Goal: Complete application form

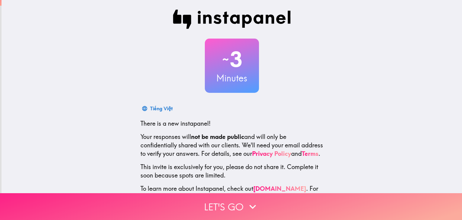
click at [125, 205] on button "Let's go" at bounding box center [231, 206] width 462 height 27
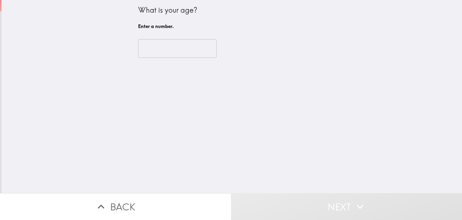
click at [146, 45] on input "number" at bounding box center [177, 48] width 78 height 19
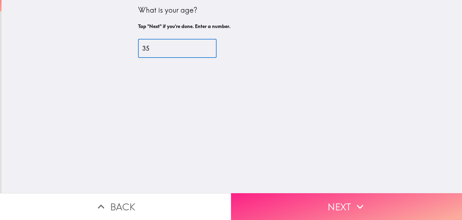
type input "35"
click at [290, 198] on button "Next" at bounding box center [346, 206] width 231 height 27
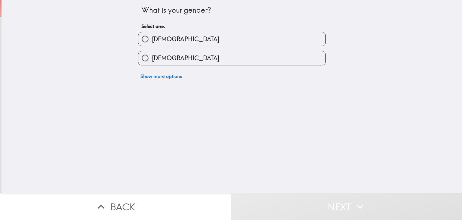
click at [152, 38] on span "[DEMOGRAPHIC_DATA]" at bounding box center [185, 39] width 67 height 8
click at [151, 38] on input "[DEMOGRAPHIC_DATA]" at bounding box center [145, 39] width 14 height 14
radio input "true"
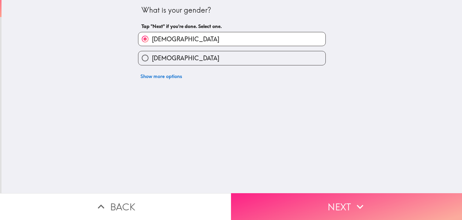
click at [270, 202] on button "Next" at bounding box center [346, 206] width 231 height 27
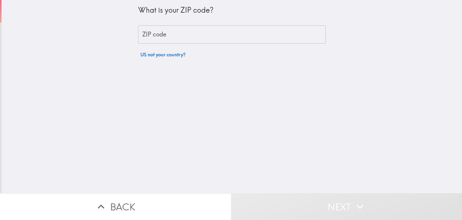
click at [152, 31] on div "ZIP code ZIP code" at bounding box center [232, 34] width 188 height 19
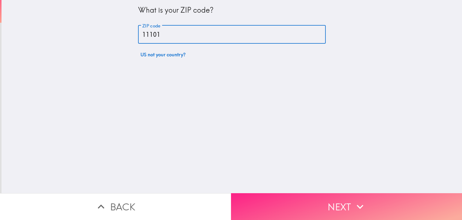
type input "11101"
click at [291, 201] on button "Next" at bounding box center [346, 206] width 231 height 27
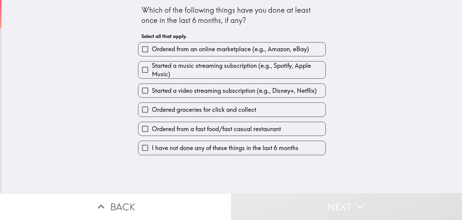
click at [146, 50] on input "Ordered from an online marketplace (e.g., Amazon, eBay)" at bounding box center [145, 49] width 14 height 14
checkbox input "true"
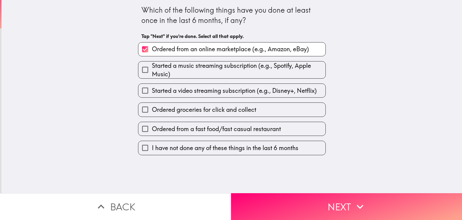
click at [153, 76] on span "Started a music streaming subscription (e.g., Spotify, Apple Music)" at bounding box center [239, 69] width 174 height 17
click at [152, 76] on input "Started a music streaming subscription (e.g., Spotify, Apple Music)" at bounding box center [145, 70] width 14 height 14
checkbox input "true"
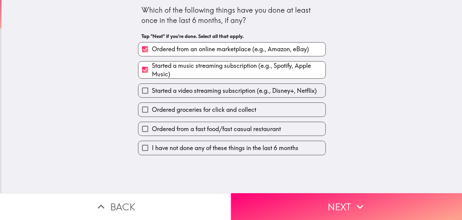
click at [143, 94] on input "Started a video streaming subscription (e.g., Disney+, Netflix)" at bounding box center [145, 91] width 14 height 14
checkbox input "true"
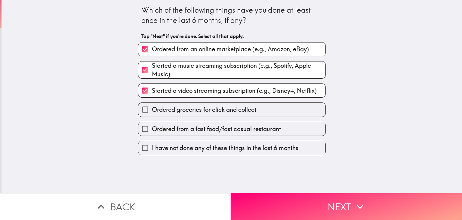
click at [145, 115] on input "Ordered groceries for click and collect" at bounding box center [145, 110] width 14 height 14
checkbox input "true"
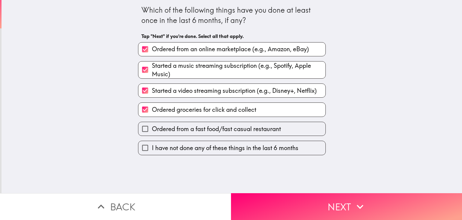
click at [144, 125] on input "Ordered from a fast food/fast casual restaurant" at bounding box center [145, 129] width 14 height 14
checkbox input "true"
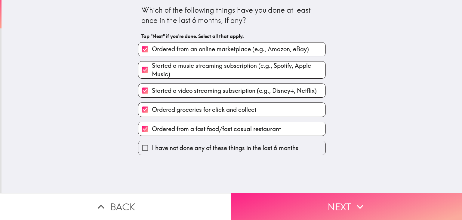
click at [279, 205] on button "Next" at bounding box center [346, 206] width 231 height 27
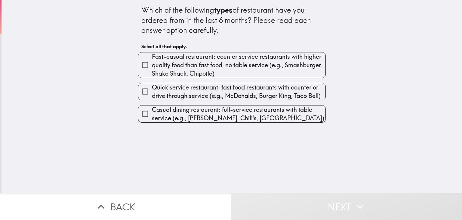
click at [141, 67] on input "Fast-casual restaurant: counter service restaurants with higher quality food th…" at bounding box center [145, 65] width 14 height 14
checkbox input "true"
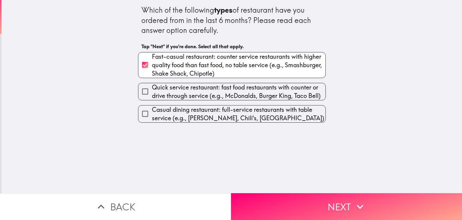
click at [146, 96] on input "Quick service restaurant: fast food restaurants with counter or drive through s…" at bounding box center [145, 92] width 14 height 14
checkbox input "true"
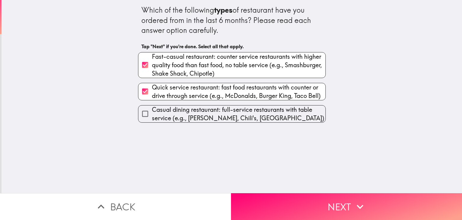
click at [158, 113] on span "Casual dining restaurant: full-service restaurants with table service (e.g., [P…" at bounding box center [239, 113] width 174 height 17
click at [152, 113] on input "Casual dining restaurant: full-service restaurants with table service (e.g., [P…" at bounding box center [145, 114] width 14 height 14
checkbox input "true"
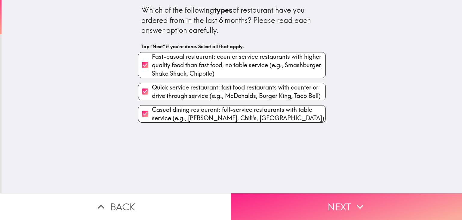
click at [272, 197] on button "Next" at bounding box center [346, 206] width 231 height 27
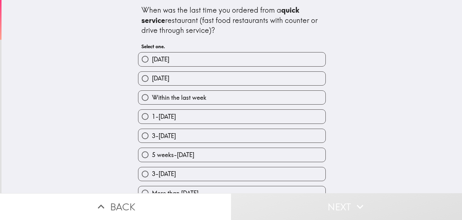
click at [144, 81] on input "[DATE]" at bounding box center [145, 79] width 14 height 14
radio input "true"
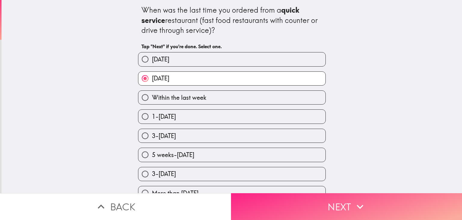
click at [258, 197] on button "Next" at bounding box center [346, 206] width 231 height 27
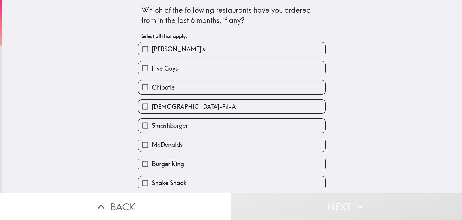
click at [140, 108] on input "[DEMOGRAPHIC_DATA]-Fil-A" at bounding box center [145, 107] width 14 height 14
checkbox input "true"
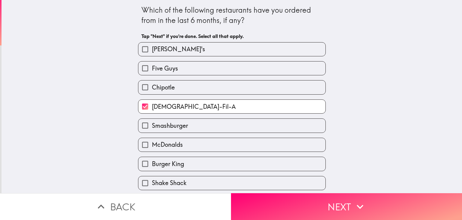
click at [138, 51] on input "[PERSON_NAME]'s" at bounding box center [145, 49] width 14 height 14
checkbox input "true"
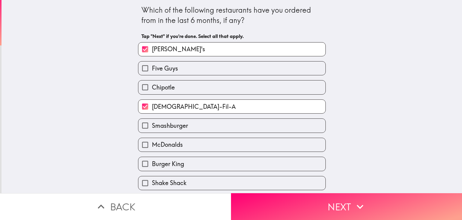
click at [145, 146] on input "McDonalds" at bounding box center [145, 145] width 14 height 14
checkbox input "true"
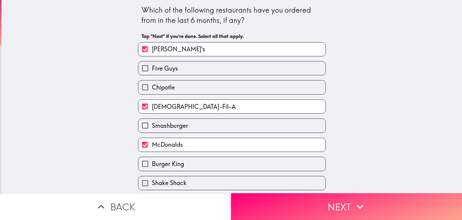
scroll to position [20, 0]
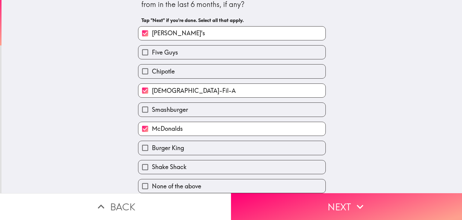
click at [146, 143] on input "Burger King" at bounding box center [145, 148] width 14 height 14
checkbox input "true"
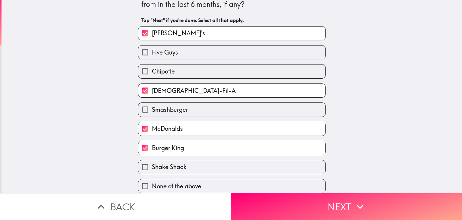
click at [140, 109] on input "Smashburger" at bounding box center [145, 110] width 14 height 14
checkbox input "true"
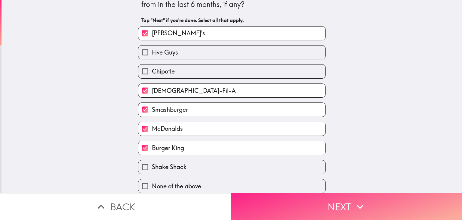
click at [270, 201] on button "Next" at bounding box center [346, 206] width 231 height 27
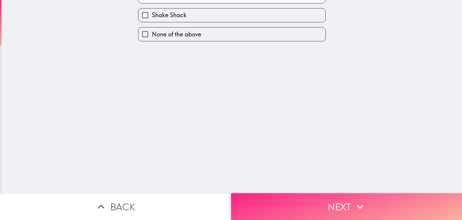
scroll to position [0, 0]
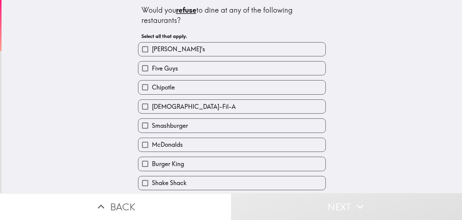
scroll to position [20, 0]
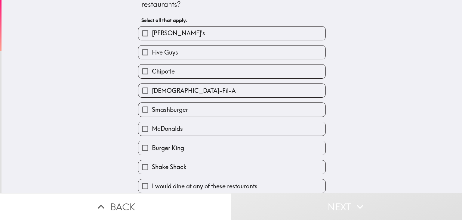
click at [162, 183] on span "I would dine at any of these restaurants" at bounding box center [205, 186] width 106 height 8
click at [152, 183] on input "I would dine at any of these restaurants" at bounding box center [145, 186] width 14 height 14
checkbox input "true"
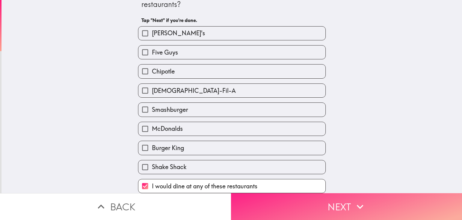
click at [287, 204] on button "Next" at bounding box center [346, 206] width 231 height 27
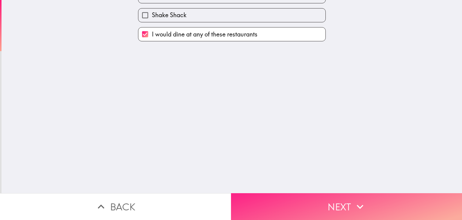
scroll to position [0, 0]
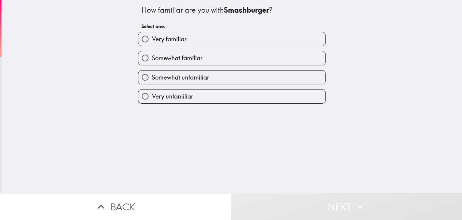
click at [138, 38] on input "Very familiar" at bounding box center [145, 39] width 14 height 14
radio input "true"
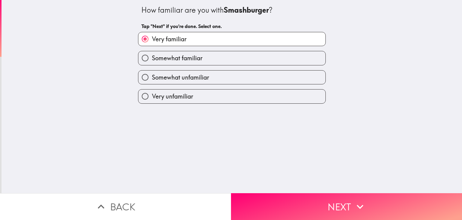
click at [141, 60] on input "Somewhat familiar" at bounding box center [145, 58] width 14 height 14
radio input "true"
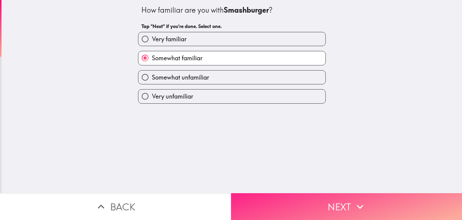
click at [281, 202] on button "Next" at bounding box center [346, 206] width 231 height 27
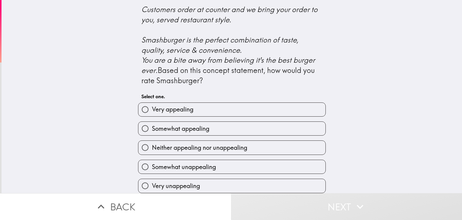
scroll to position [257, 0]
click at [145, 103] on input "Very appealing" at bounding box center [145, 110] width 14 height 14
radio input "true"
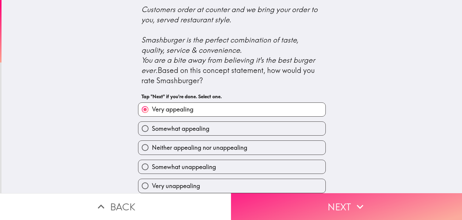
click at [271, 201] on button "Next" at bounding box center [346, 206] width 231 height 27
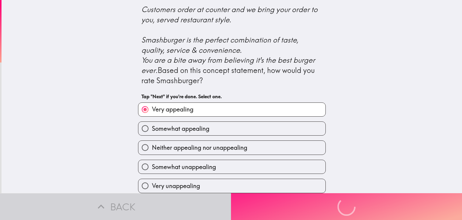
scroll to position [0, 0]
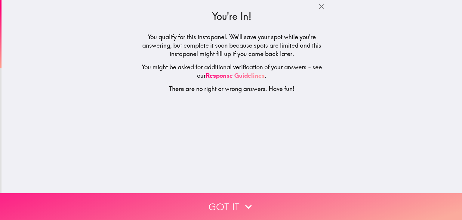
click at [179, 199] on button "Got it" at bounding box center [231, 206] width 462 height 27
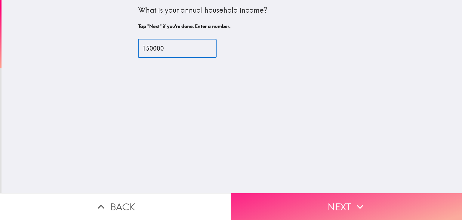
type input "150000"
click at [269, 209] on button "Next" at bounding box center [346, 206] width 231 height 27
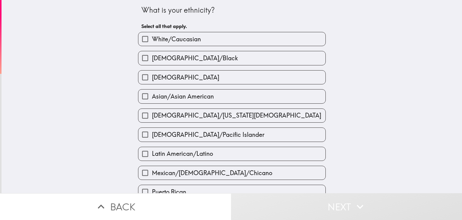
click at [152, 59] on span "[DEMOGRAPHIC_DATA]/Black" at bounding box center [195, 58] width 86 height 8
click at [152, 59] on input "[DEMOGRAPHIC_DATA]/Black" at bounding box center [145, 58] width 14 height 14
checkbox input "true"
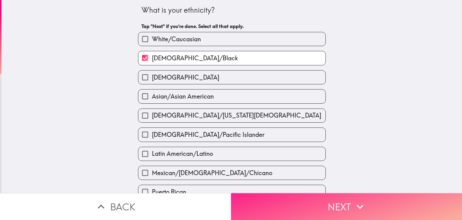
click at [272, 197] on button "Next" at bounding box center [346, 206] width 231 height 27
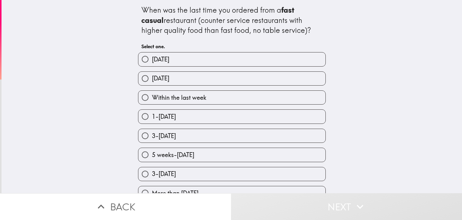
click at [145, 79] on input "[DATE]" at bounding box center [145, 79] width 14 height 14
radio input "true"
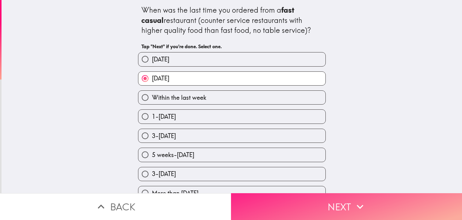
click at [269, 202] on button "Next" at bounding box center [346, 206] width 231 height 27
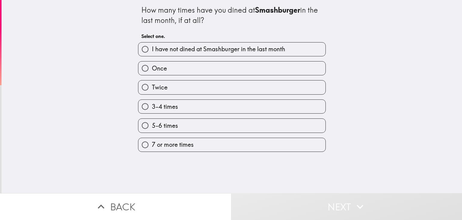
click at [164, 143] on span "7 or more times" at bounding box center [173, 144] width 42 height 8
click at [152, 143] on input "7 or more times" at bounding box center [145, 145] width 14 height 14
radio input "true"
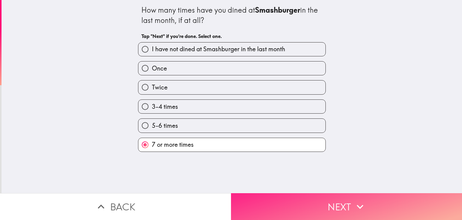
click at [279, 200] on button "Next" at bounding box center [346, 206] width 231 height 27
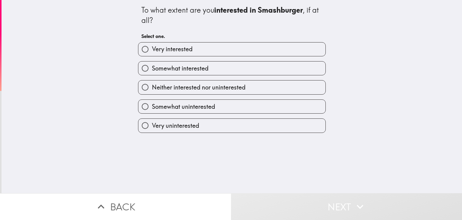
click at [146, 51] on input "Very interested" at bounding box center [145, 49] width 14 height 14
radio input "true"
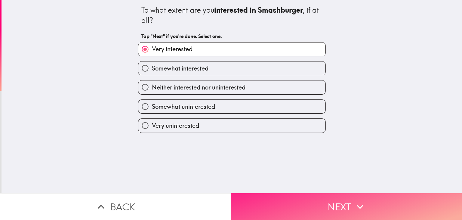
click at [277, 195] on button "Next" at bounding box center [346, 206] width 231 height 27
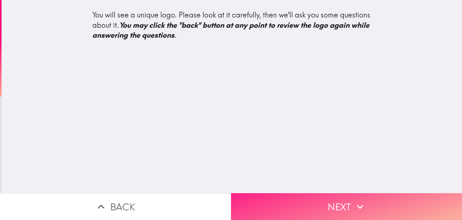
click at [276, 203] on button "Next" at bounding box center [346, 206] width 231 height 27
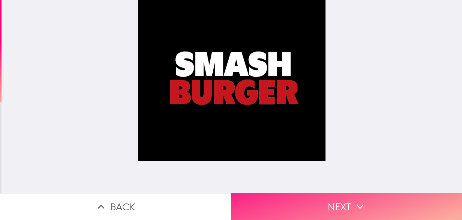
click at [296, 201] on button "Next" at bounding box center [346, 206] width 231 height 27
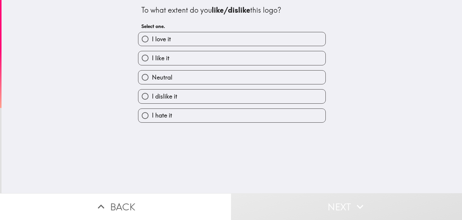
click at [152, 35] on span "I love it" at bounding box center [161, 39] width 19 height 8
click at [150, 35] on input "I love it" at bounding box center [145, 39] width 14 height 14
radio input "true"
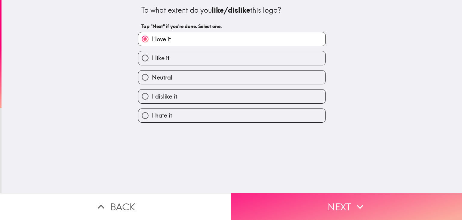
click at [284, 199] on button "Next" at bounding box center [346, 206] width 231 height 27
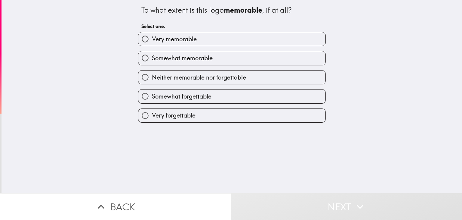
click at [146, 58] on input "Somewhat memorable" at bounding box center [145, 58] width 14 height 14
radio input "true"
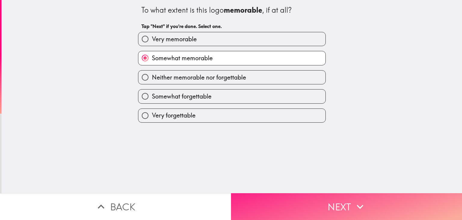
click at [276, 197] on button "Next" at bounding box center [346, 206] width 231 height 27
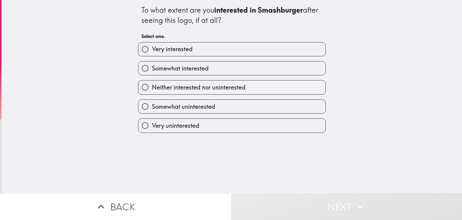
click at [158, 49] on span "Very interested" at bounding box center [172, 49] width 41 height 8
click at [152, 49] on input "Very interested" at bounding box center [145, 49] width 14 height 14
radio input "true"
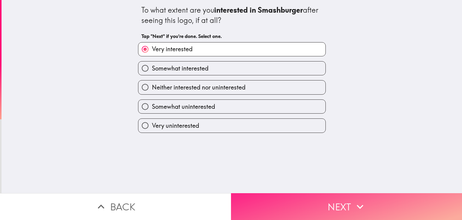
click at [279, 198] on button "Next" at bounding box center [346, 206] width 231 height 27
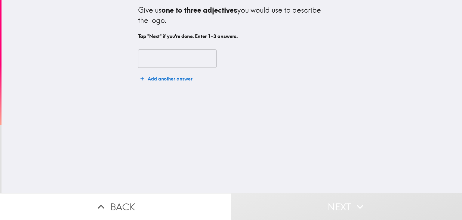
click at [149, 60] on input "text" at bounding box center [177, 58] width 78 height 19
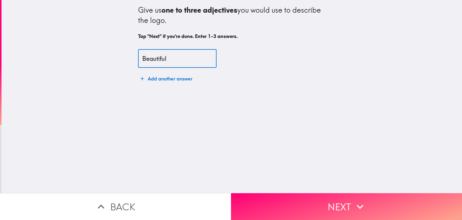
type input "Beautiful"
click at [152, 76] on button "Add another answer" at bounding box center [166, 78] width 57 height 12
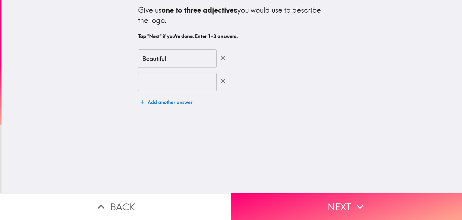
click at [179, 96] on button "Add another answer" at bounding box center [166, 102] width 57 height 12
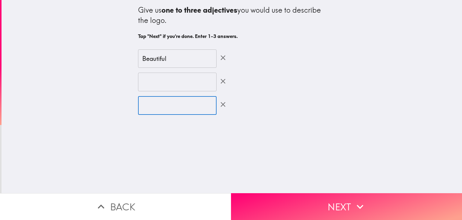
click at [163, 83] on input "text" at bounding box center [177, 81] width 78 height 19
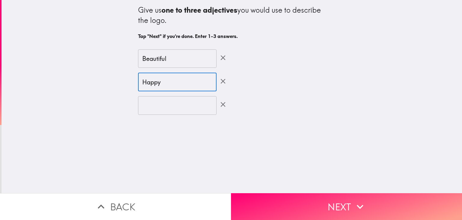
type input "Happy"
click at [150, 106] on input "text" at bounding box center [177, 105] width 78 height 19
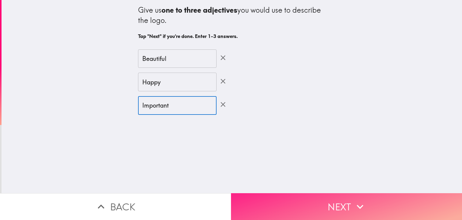
type input "Important"
click at [303, 208] on button "Next" at bounding box center [346, 206] width 231 height 27
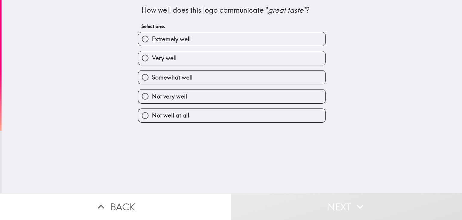
click at [156, 42] on span "Extremely well" at bounding box center [171, 39] width 39 height 8
click at [152, 42] on input "Extremely well" at bounding box center [145, 39] width 14 height 14
radio input "true"
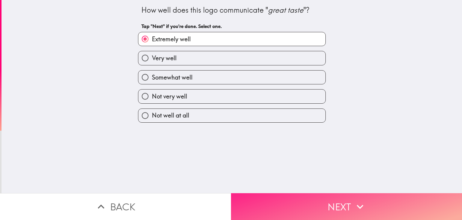
click at [266, 203] on button "Next" at bounding box center [346, 206] width 231 height 27
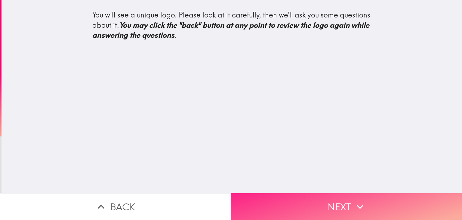
click at [300, 201] on button "Next" at bounding box center [346, 206] width 231 height 27
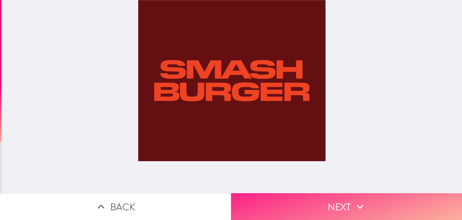
click at [314, 199] on button "Next" at bounding box center [346, 206] width 231 height 27
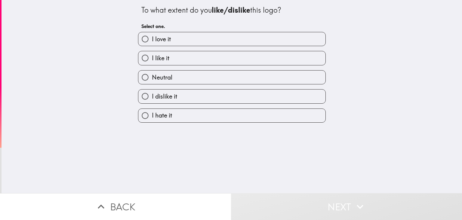
click at [146, 38] on input "I love it" at bounding box center [145, 39] width 14 height 14
radio input "true"
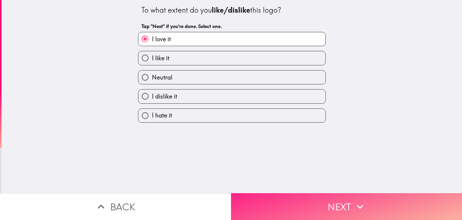
click at [287, 194] on button "Next" at bounding box center [346, 206] width 231 height 27
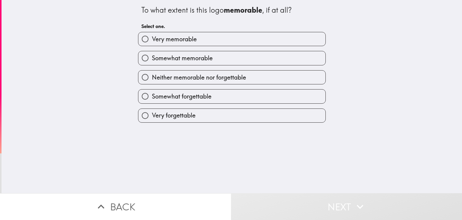
click at [162, 56] on span "Somewhat memorable" at bounding box center [182, 58] width 61 height 8
click at [152, 56] on input "Somewhat memorable" at bounding box center [145, 58] width 14 height 14
radio input "true"
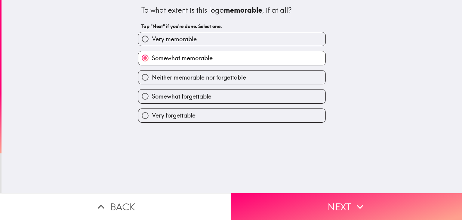
click at [161, 36] on span "Very memorable" at bounding box center [174, 39] width 45 height 8
click at [152, 36] on input "Very memorable" at bounding box center [145, 39] width 14 height 14
radio input "true"
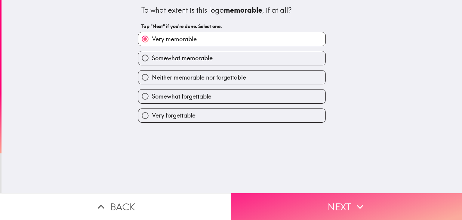
click at [303, 197] on button "Next" at bounding box center [346, 206] width 231 height 27
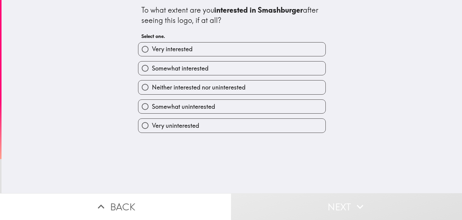
click at [168, 54] on label "Very interested" at bounding box center [231, 49] width 187 height 14
click at [152, 54] on input "Very interested" at bounding box center [145, 49] width 14 height 14
radio input "true"
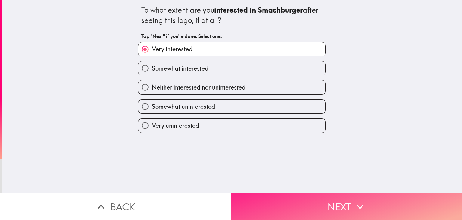
click at [308, 198] on button "Next" at bounding box center [346, 206] width 231 height 27
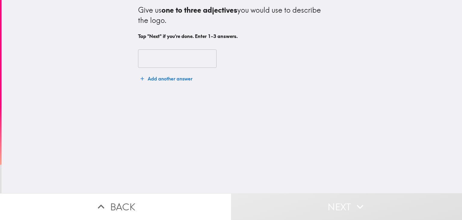
click at [144, 61] on input "text" at bounding box center [177, 58] width 78 height 19
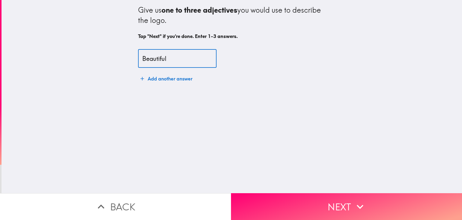
type input "Beautiful"
click at [162, 79] on button "Add another answer" at bounding box center [166, 78] width 57 height 12
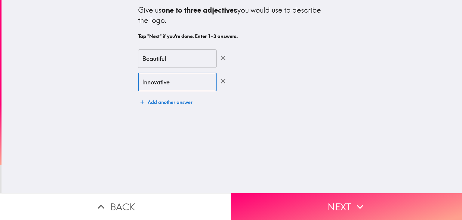
type input "Innovative"
click at [152, 101] on button "Add another answer" at bounding box center [166, 102] width 57 height 12
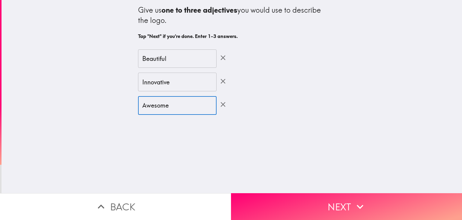
type input "Awesome"
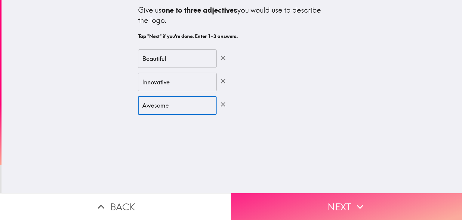
click at [273, 202] on button "Next" at bounding box center [346, 206] width 231 height 27
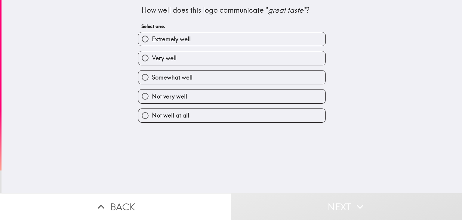
click at [153, 51] on label "Very well" at bounding box center [231, 58] width 187 height 14
click at [152, 51] on input "Very well" at bounding box center [145, 58] width 14 height 14
radio input "true"
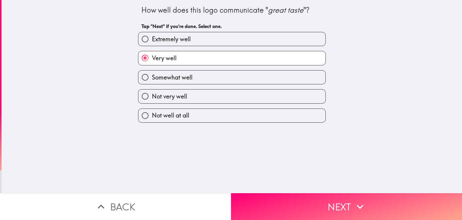
click at [158, 38] on span "Extremely well" at bounding box center [171, 39] width 39 height 8
click at [152, 38] on input "Extremely well" at bounding box center [145, 39] width 14 height 14
radio input "true"
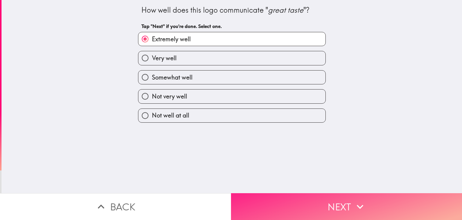
click at [305, 193] on button "Next" at bounding box center [346, 206] width 231 height 27
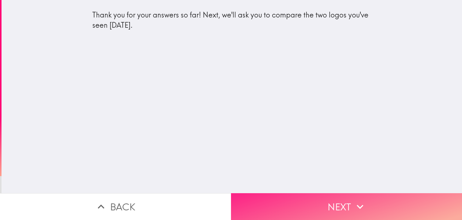
click at [282, 195] on button "Next" at bounding box center [346, 206] width 231 height 27
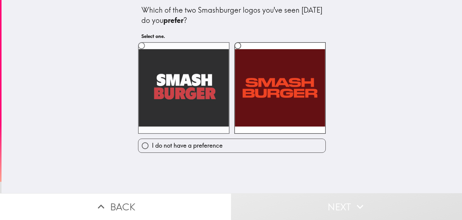
click at [186, 103] on label at bounding box center [183, 87] width 91 height 91
click at [148, 52] on input "radio" at bounding box center [142, 46] width 14 height 14
radio input "true"
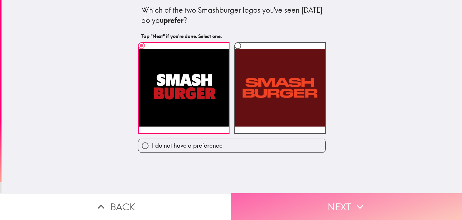
click at [280, 195] on button "Next" at bounding box center [346, 206] width 231 height 27
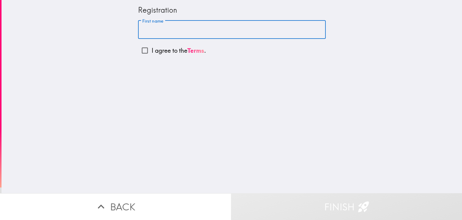
click at [199, 34] on input "First name" at bounding box center [232, 29] width 188 height 19
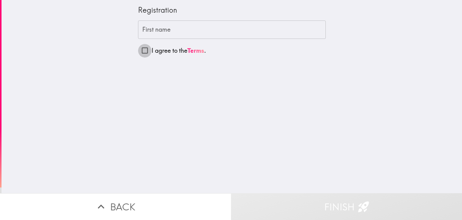
click at [138, 52] on input "I agree to the Terms ." at bounding box center [145, 51] width 14 height 14
checkbox input "true"
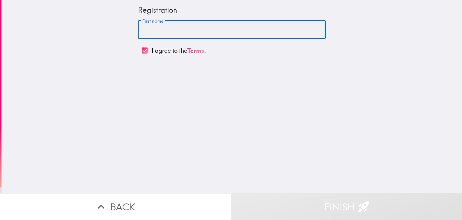
click at [146, 34] on input "First name" at bounding box center [232, 29] width 188 height 19
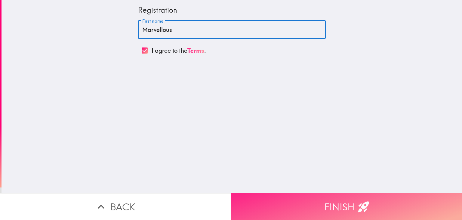
type input "Marvellous"
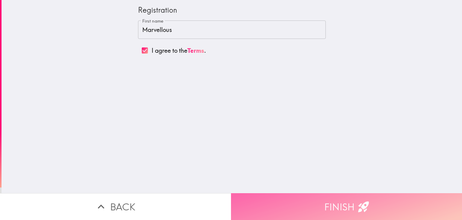
click at [274, 199] on button "Finish" at bounding box center [346, 206] width 231 height 27
